Goal: Find specific page/section: Find specific page/section

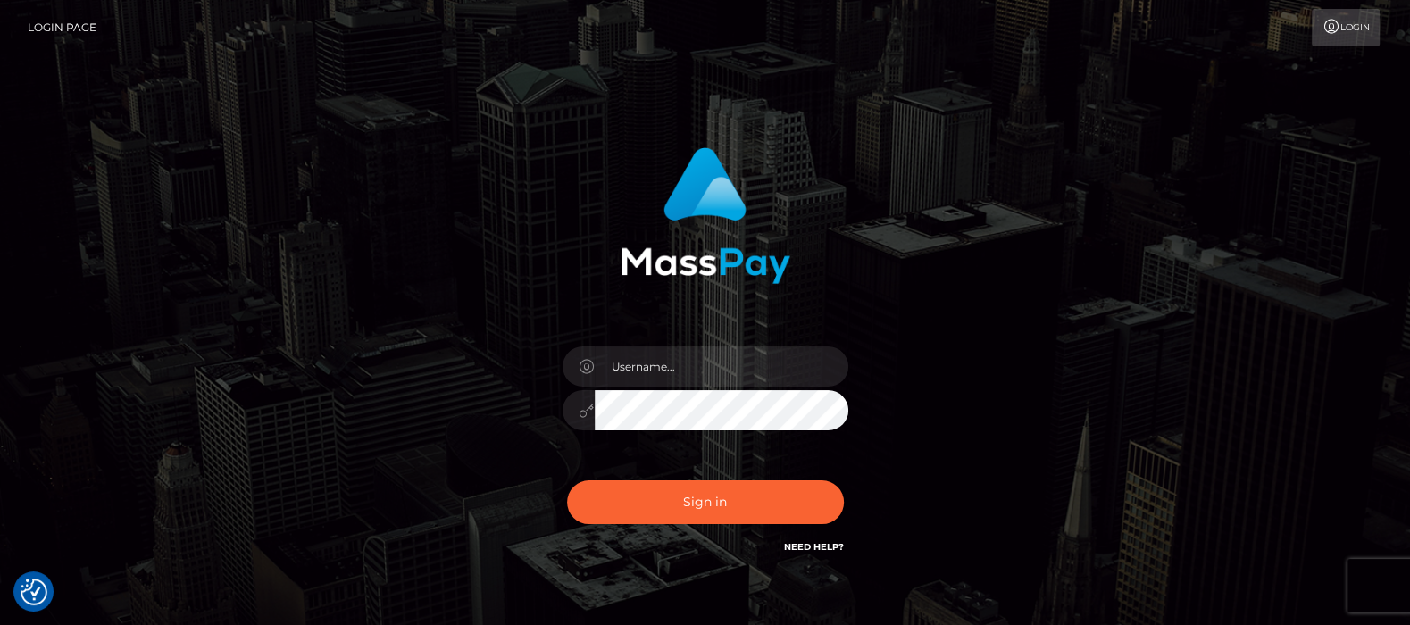
type input "[DOMAIN_NAME]"
click at [683, 505] on button "Sign in" at bounding box center [705, 502] width 277 height 44
type input "df.es"
click at [705, 500] on button "Sign in" at bounding box center [705, 502] width 277 height 44
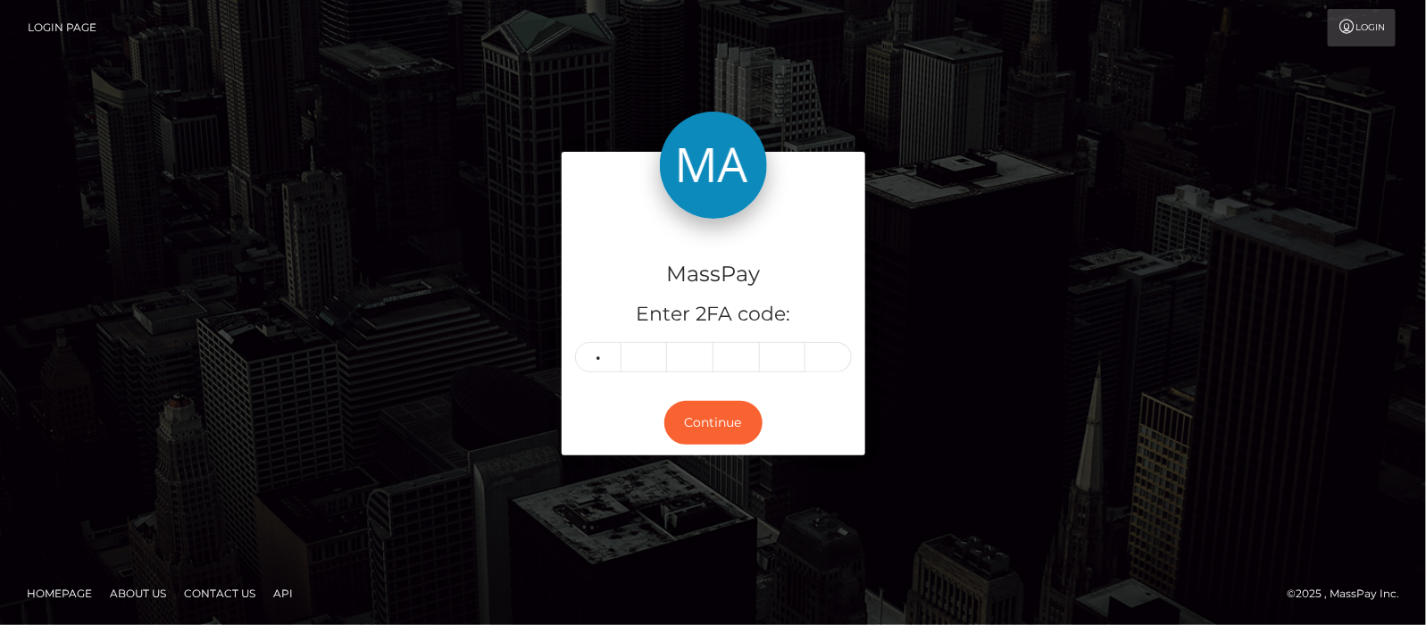
type input "3"
type input "1"
type input "0"
type input "6"
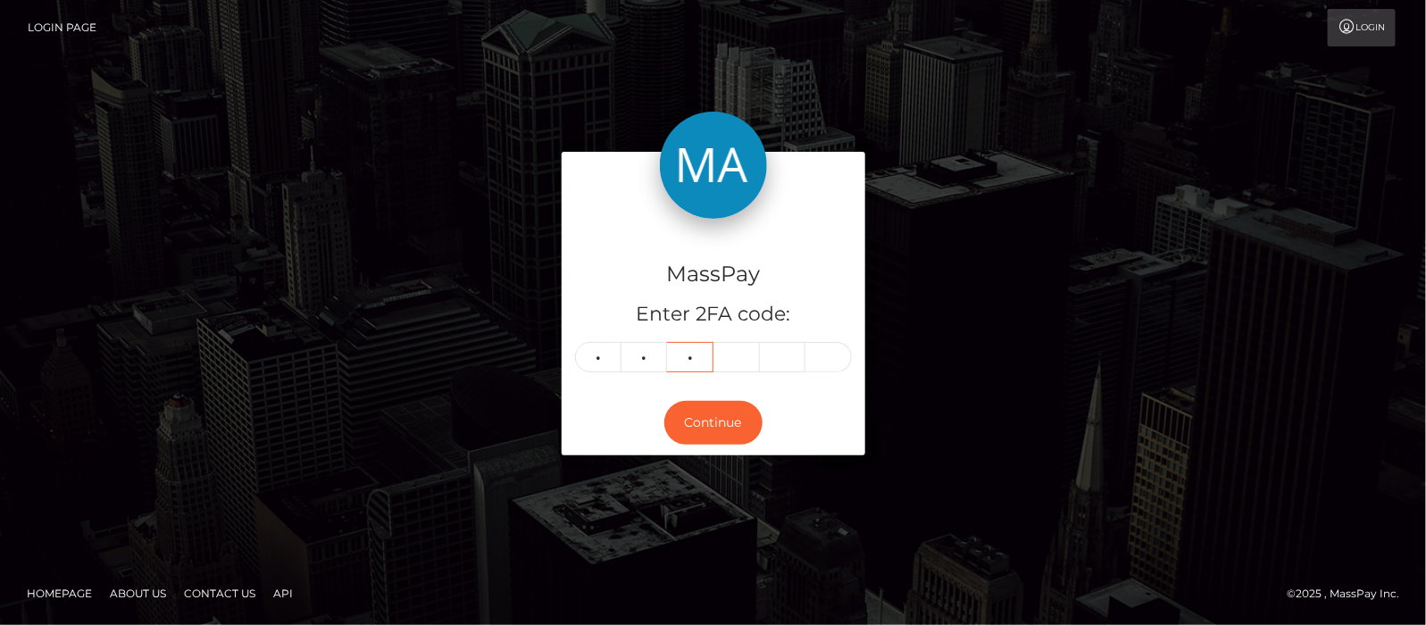
type input "4"
type input "3"
type input "6"
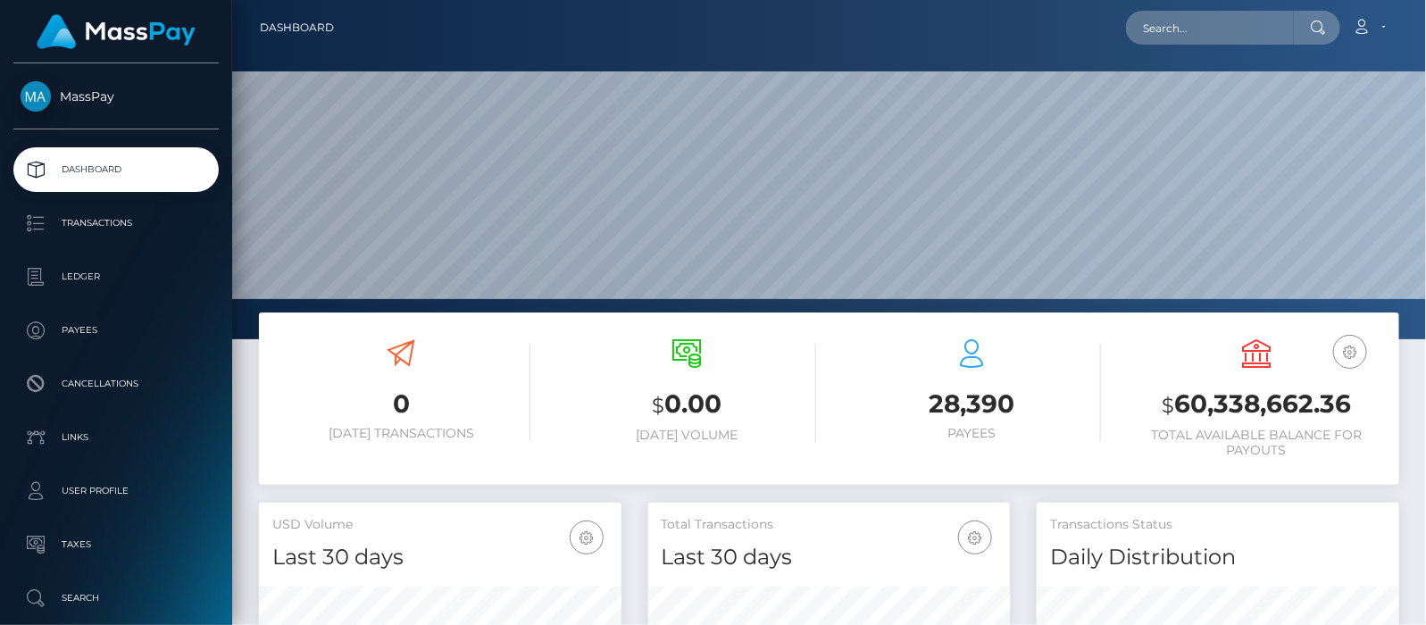
scroll to position [316, 363]
click at [1171, 28] on input "text" at bounding box center [1210, 28] width 168 height 34
paste input "thicctoxicity@gmail.com"
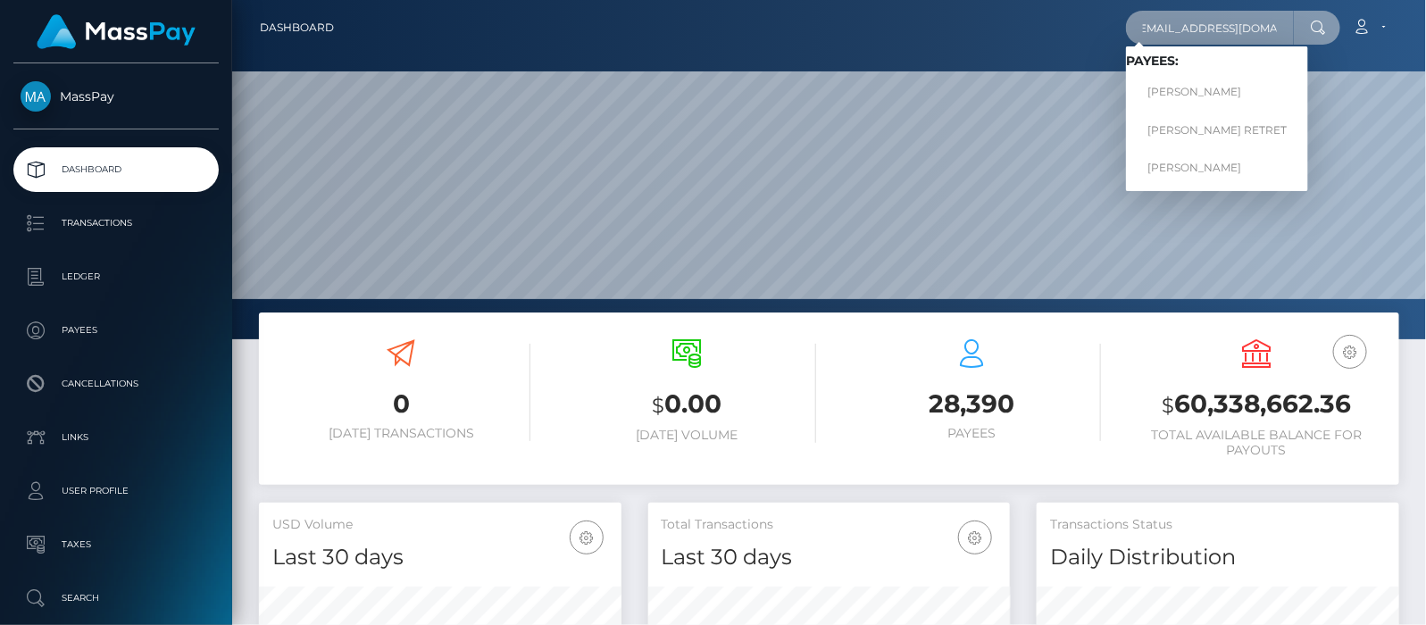
type input "thicctoxicity@gmail.com"
click at [1253, 95] on link "JENEVA MARIE MATTOX" at bounding box center [1217, 92] width 182 height 33
